Goal: Information Seeking & Learning: Compare options

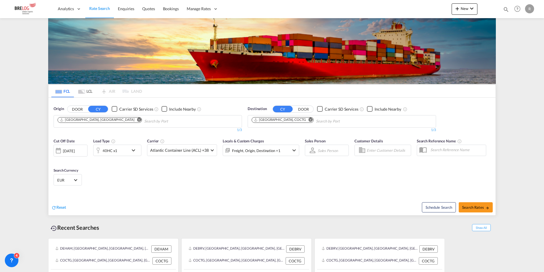
click at [309, 117] on md-icon "Remove" at bounding box center [311, 119] width 4 height 4
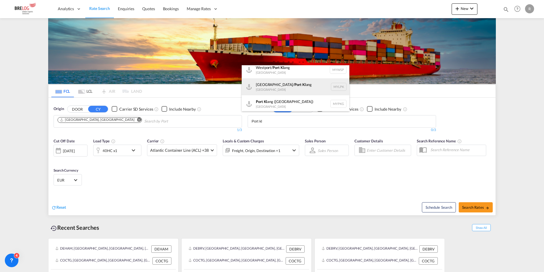
scroll to position [5, 0]
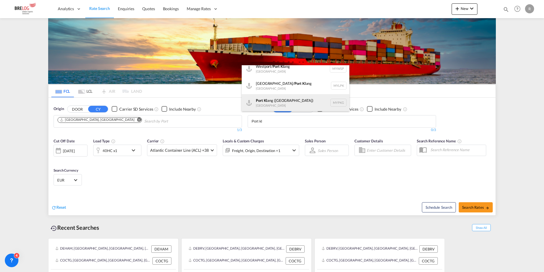
type input "Port kl"
click at [292, 103] on div "Port [PERSON_NAME] ([GEOGRAPHIC_DATA]) [GEOGRAPHIC_DATA] MYPKG" at bounding box center [296, 102] width 108 height 17
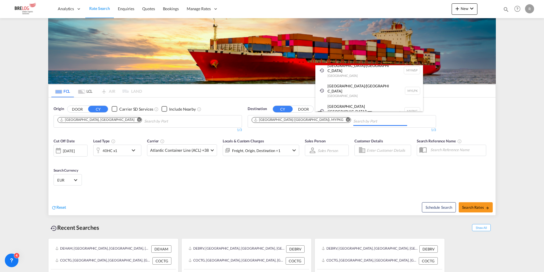
scroll to position [0, 0]
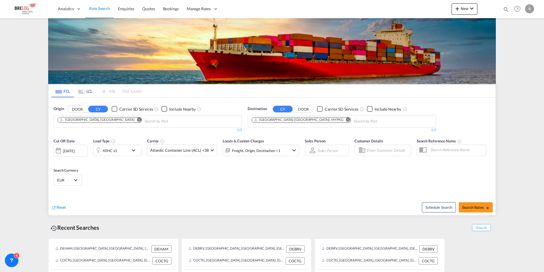
click at [124, 145] on div "40HC x1" at bounding box center [111, 150] width 35 height 11
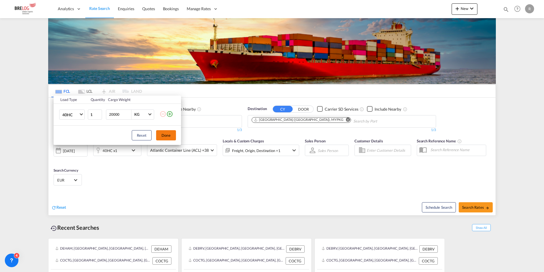
click at [163, 139] on button "Done" at bounding box center [166, 135] width 20 height 10
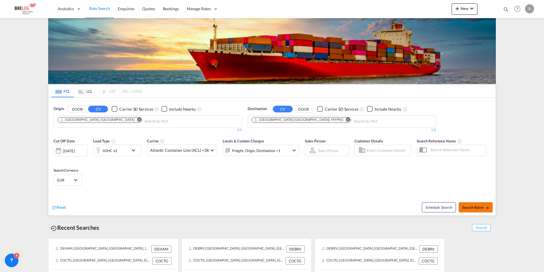
click at [468, 205] on span "Search Rates" at bounding box center [476, 207] width 27 height 5
type input "DEHAM to MYPKG / [DATE]"
